Goal: Task Accomplishment & Management: Use online tool/utility

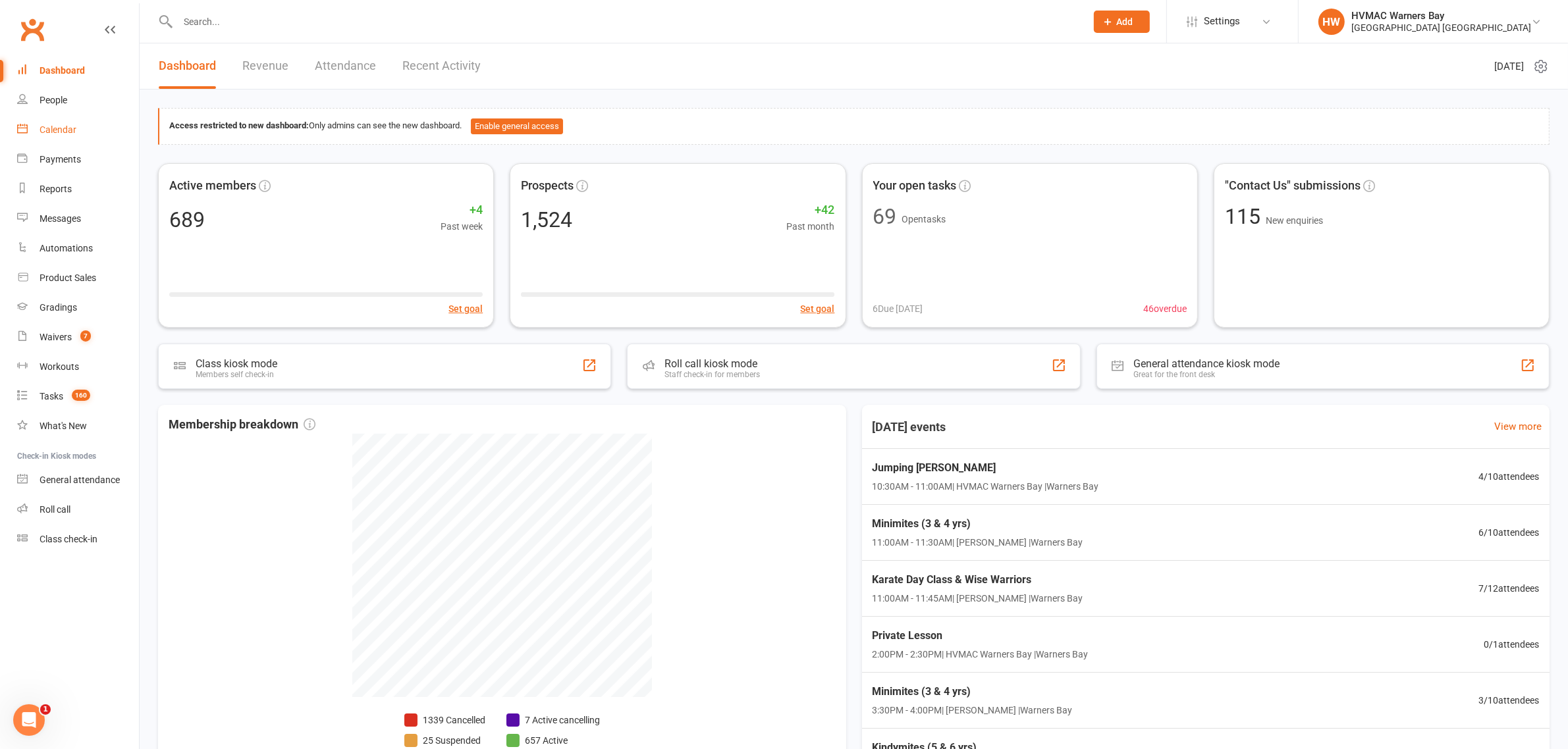
click at [54, 132] on div "Calendar" at bounding box center [58, 129] width 37 height 10
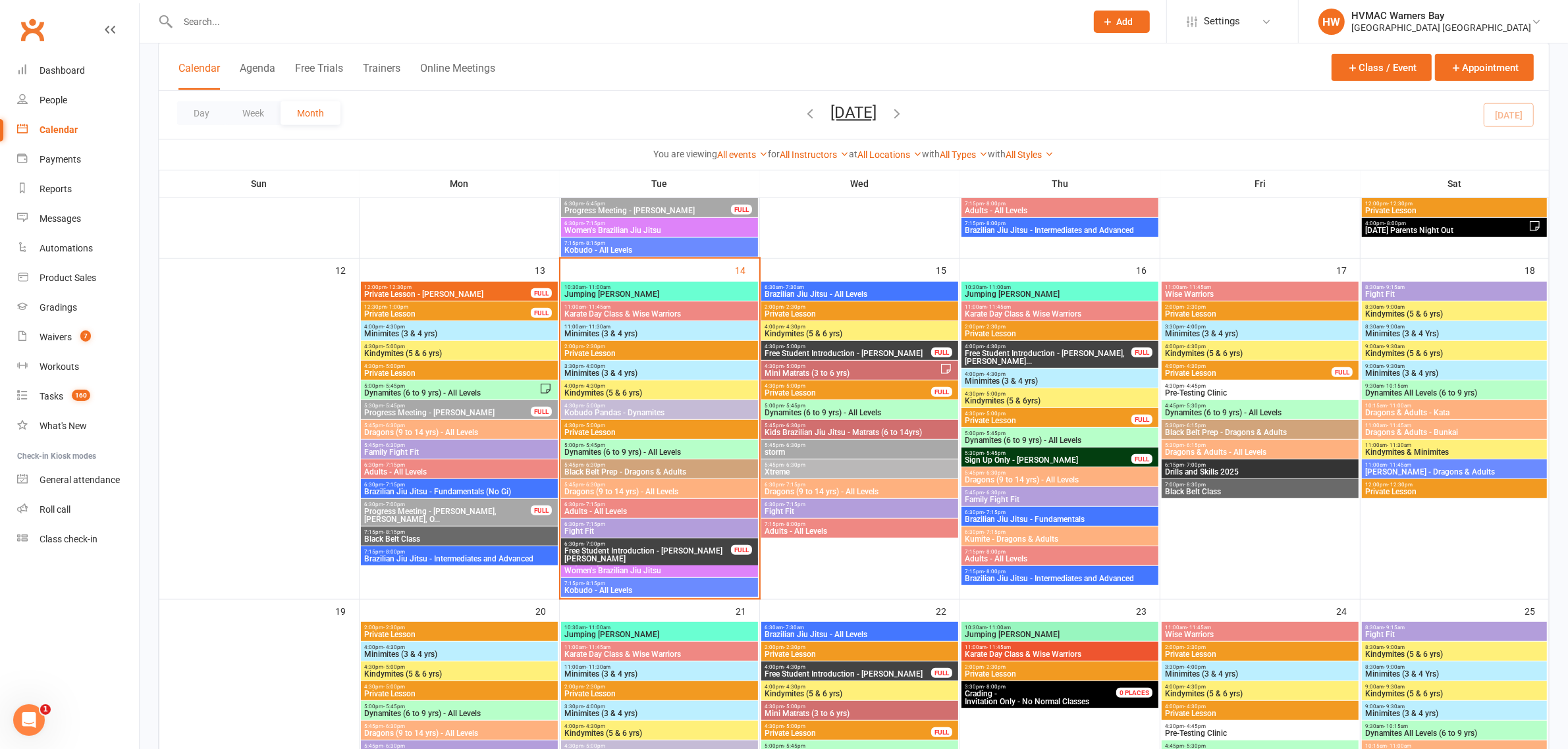
scroll to position [741, 0]
click at [568, 287] on span "10:30am - 11:00am" at bounding box center [659, 288] width 192 height 6
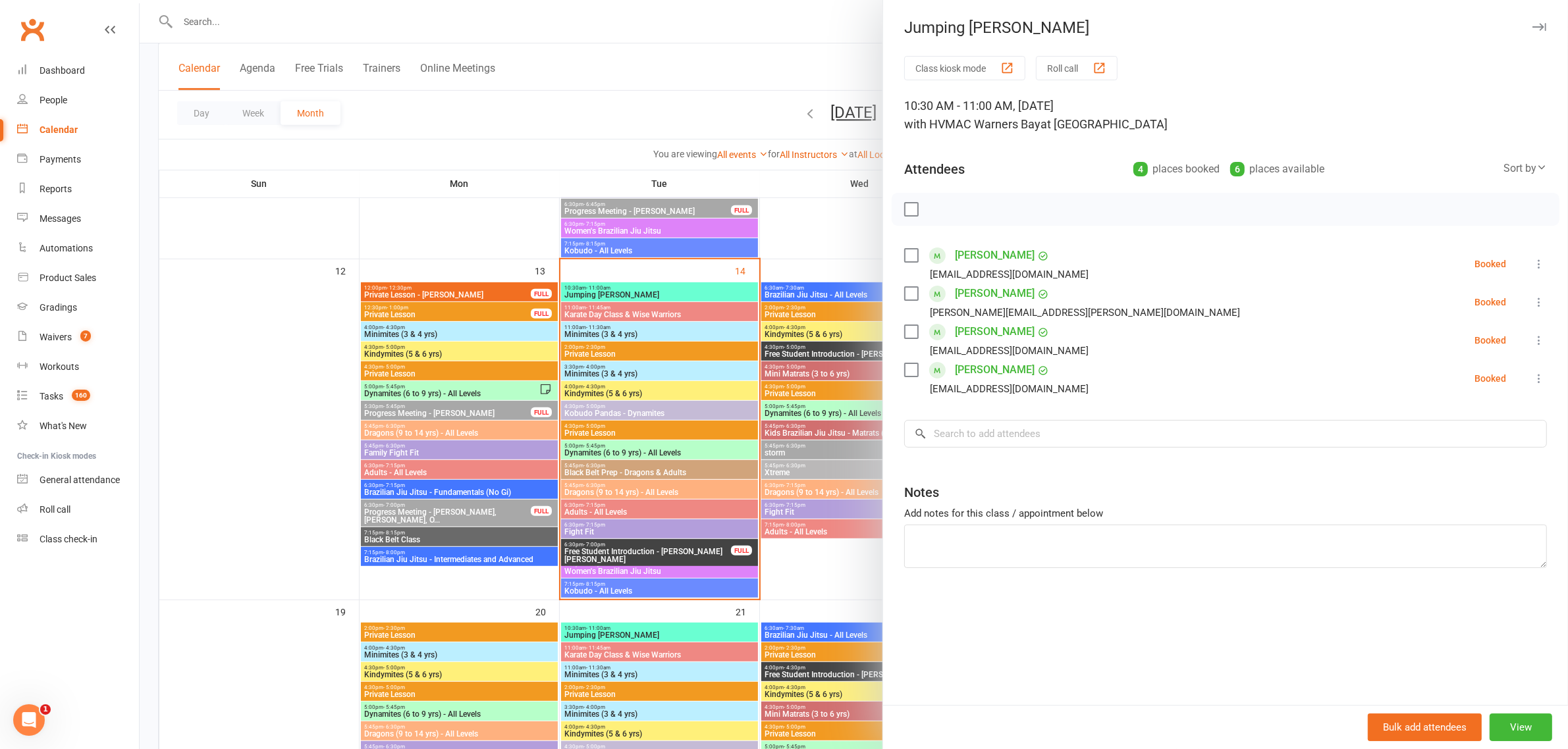
click at [1532, 271] on button at bounding box center [1539, 264] width 16 height 16
click at [1497, 344] on link "Check in" at bounding box center [1476, 342] width 142 height 26
click at [708, 354] on div at bounding box center [854, 374] width 1428 height 749
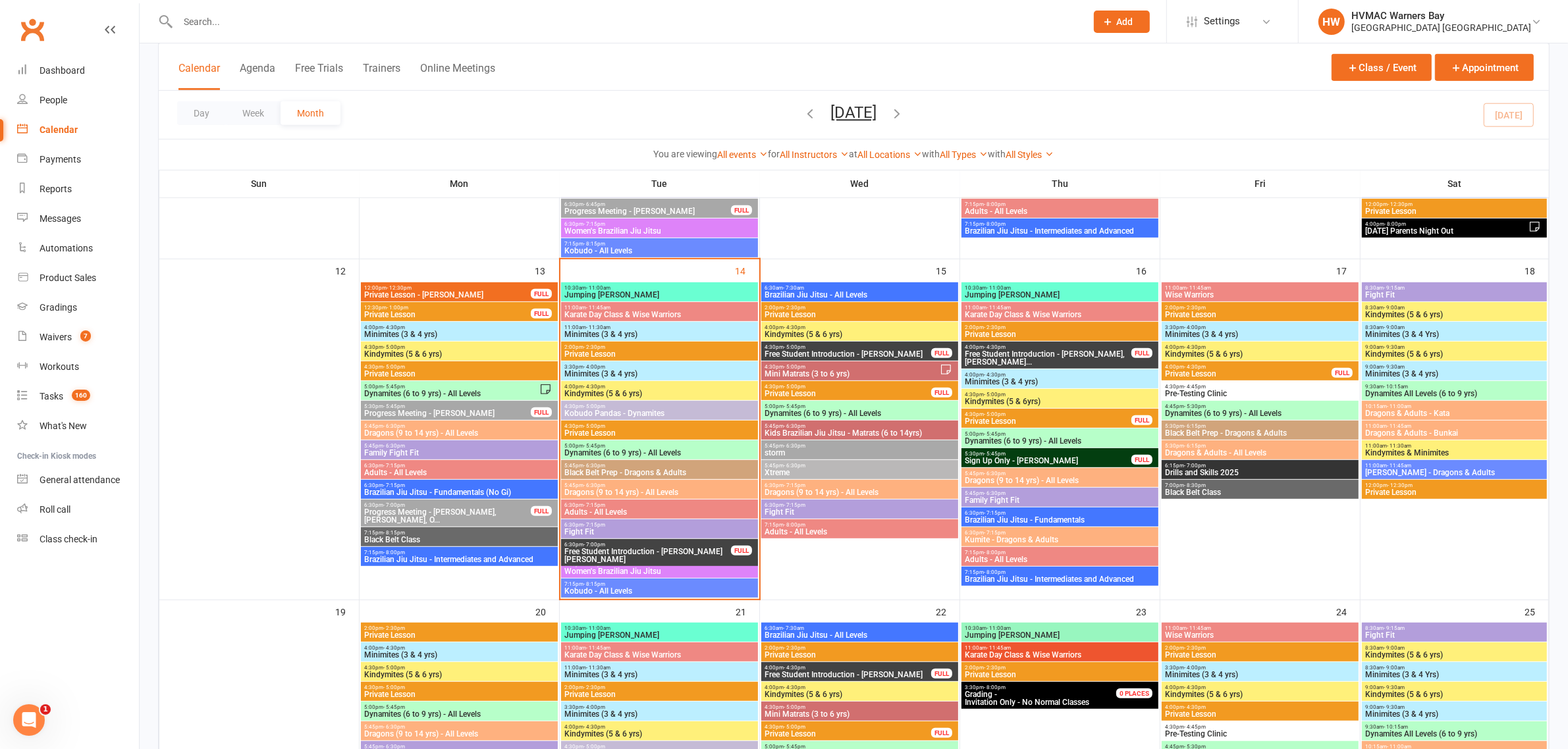
click at [649, 314] on span "Karate Day Class & Wise Warriors" at bounding box center [659, 314] width 192 height 8
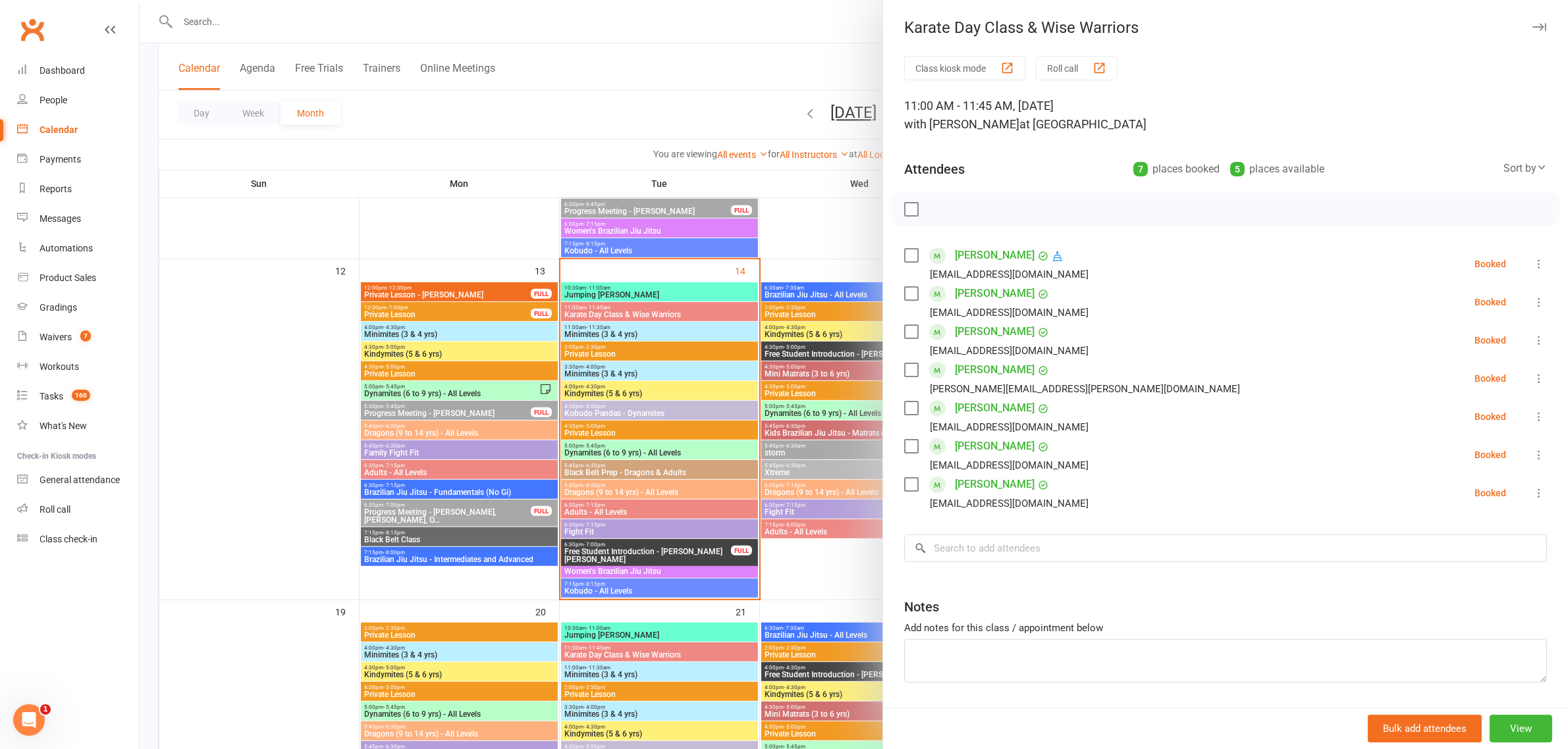
click at [1533, 344] on icon at bounding box center [1539, 340] width 13 height 13
click at [1455, 420] on link "Check in" at bounding box center [1476, 418] width 142 height 26
click at [993, 552] on input "search" at bounding box center [1225, 548] width 643 height 27
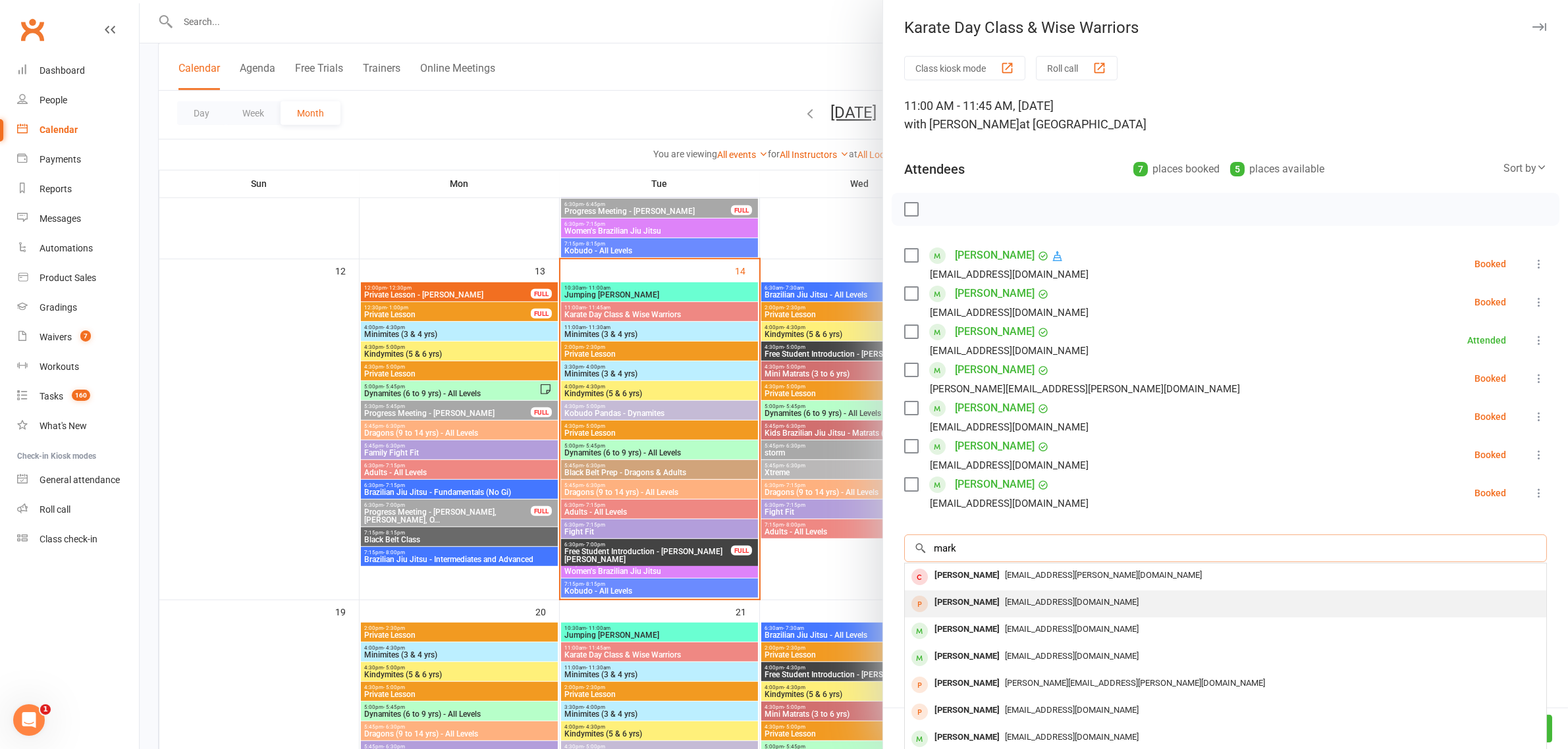
scroll to position [72, 0]
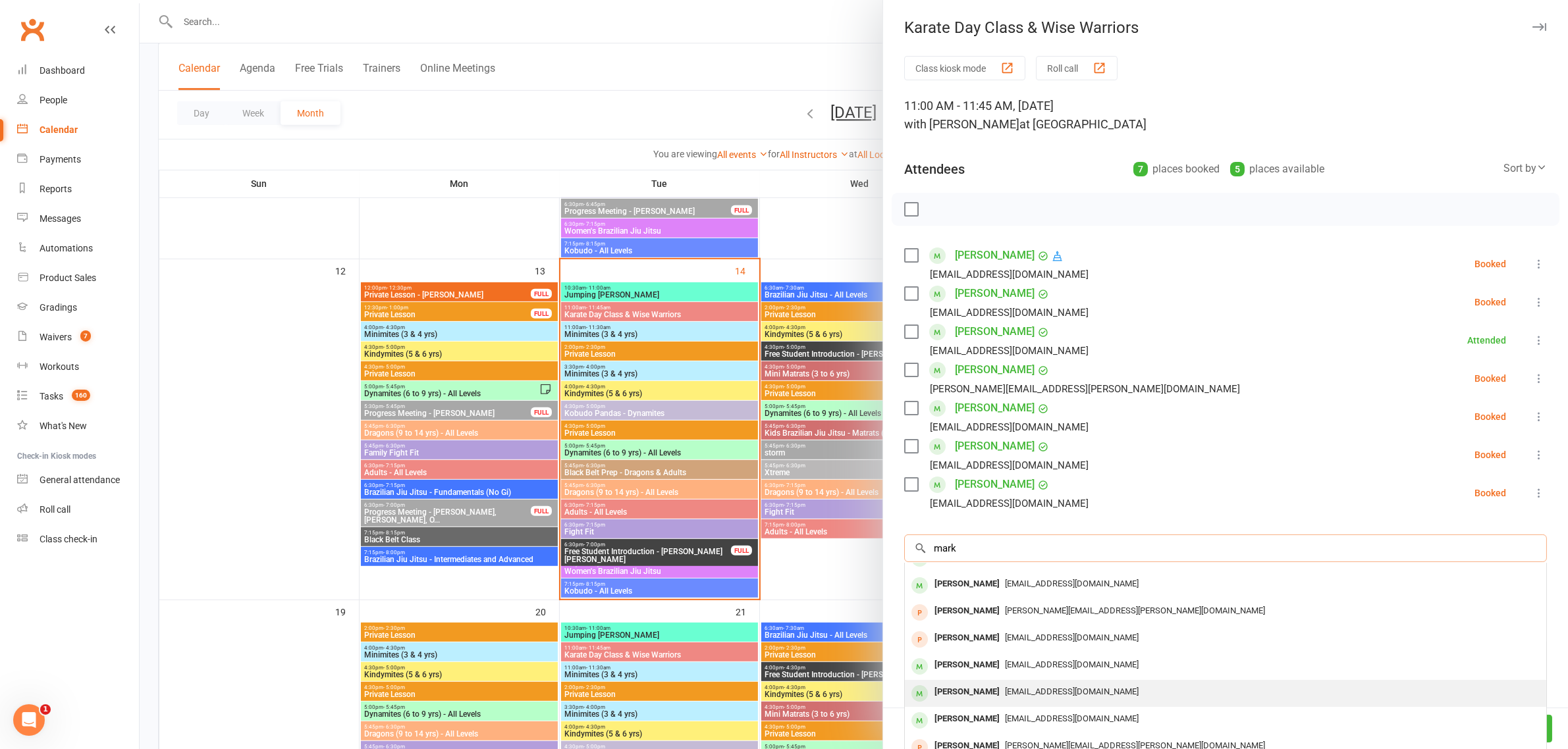
type input "mark"
click at [1071, 684] on div "[EMAIL_ADDRESS][DOMAIN_NAME]" at bounding box center [1226, 693] width 631 height 19
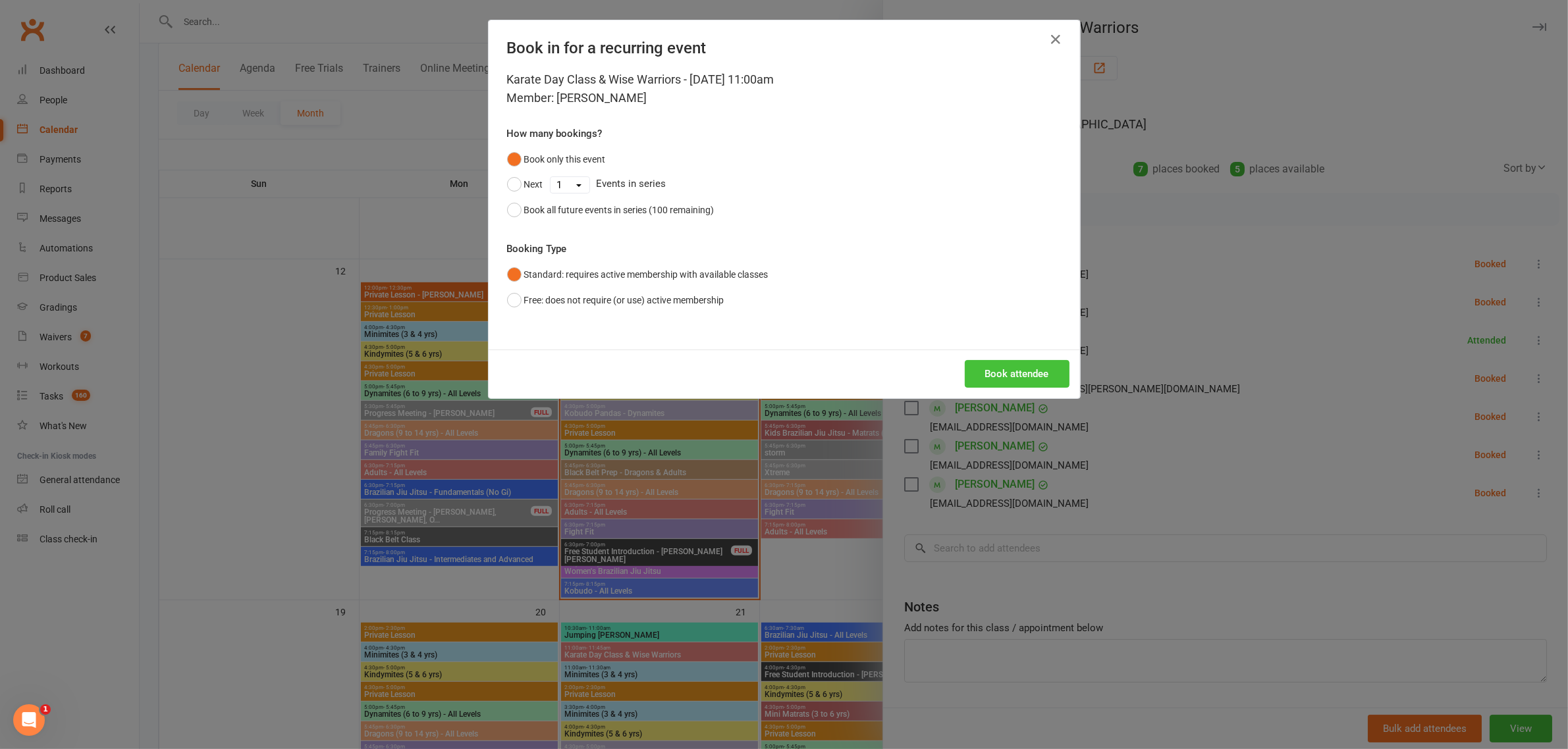
click at [1002, 369] on button "Book attendee" at bounding box center [1017, 374] width 104 height 27
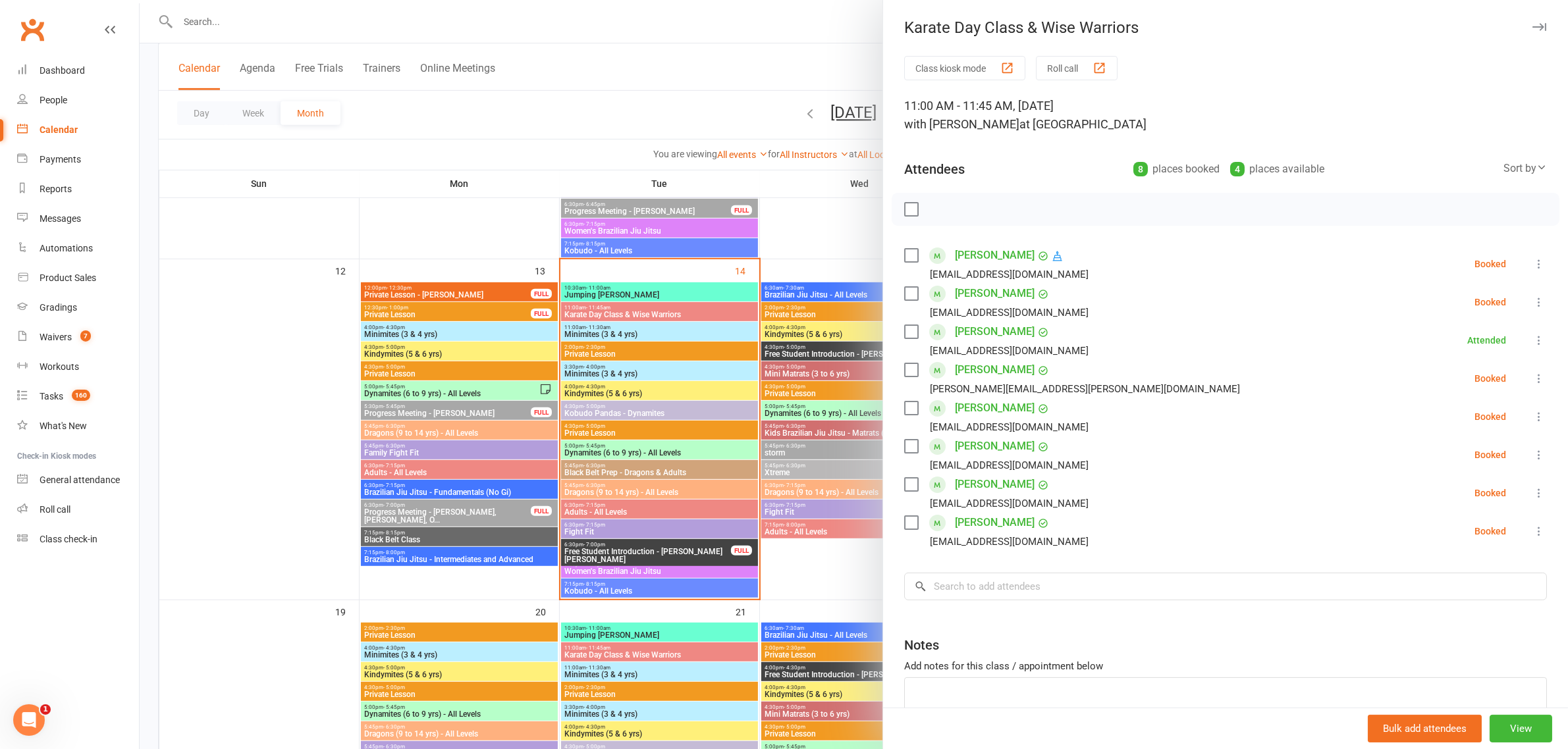
click at [1533, 458] on icon at bounding box center [1539, 454] width 13 height 13
click at [1433, 531] on link "Check in" at bounding box center [1476, 533] width 142 height 26
